Goal: Transaction & Acquisition: Purchase product/service

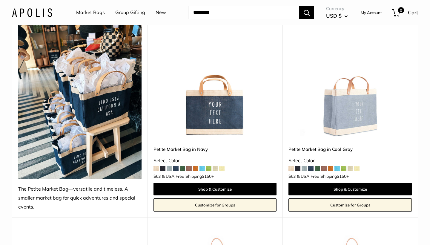
scroll to position [99, 0]
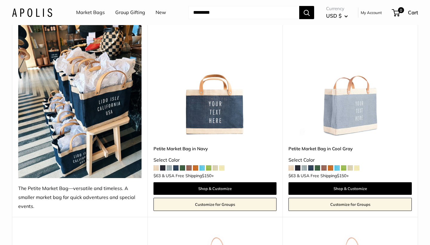
click at [200, 165] on span at bounding box center [202, 167] width 5 height 5
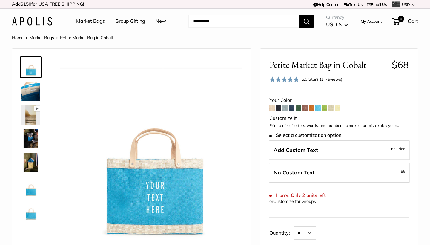
click at [326, 106] on span at bounding box center [324, 107] width 5 height 5
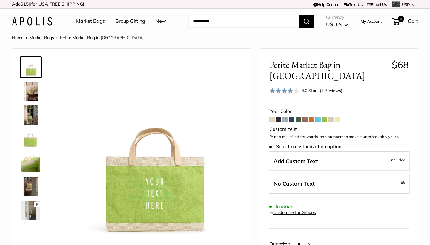
click at [332, 116] on span at bounding box center [331, 118] width 5 height 5
